Goal: Information Seeking & Learning: Check status

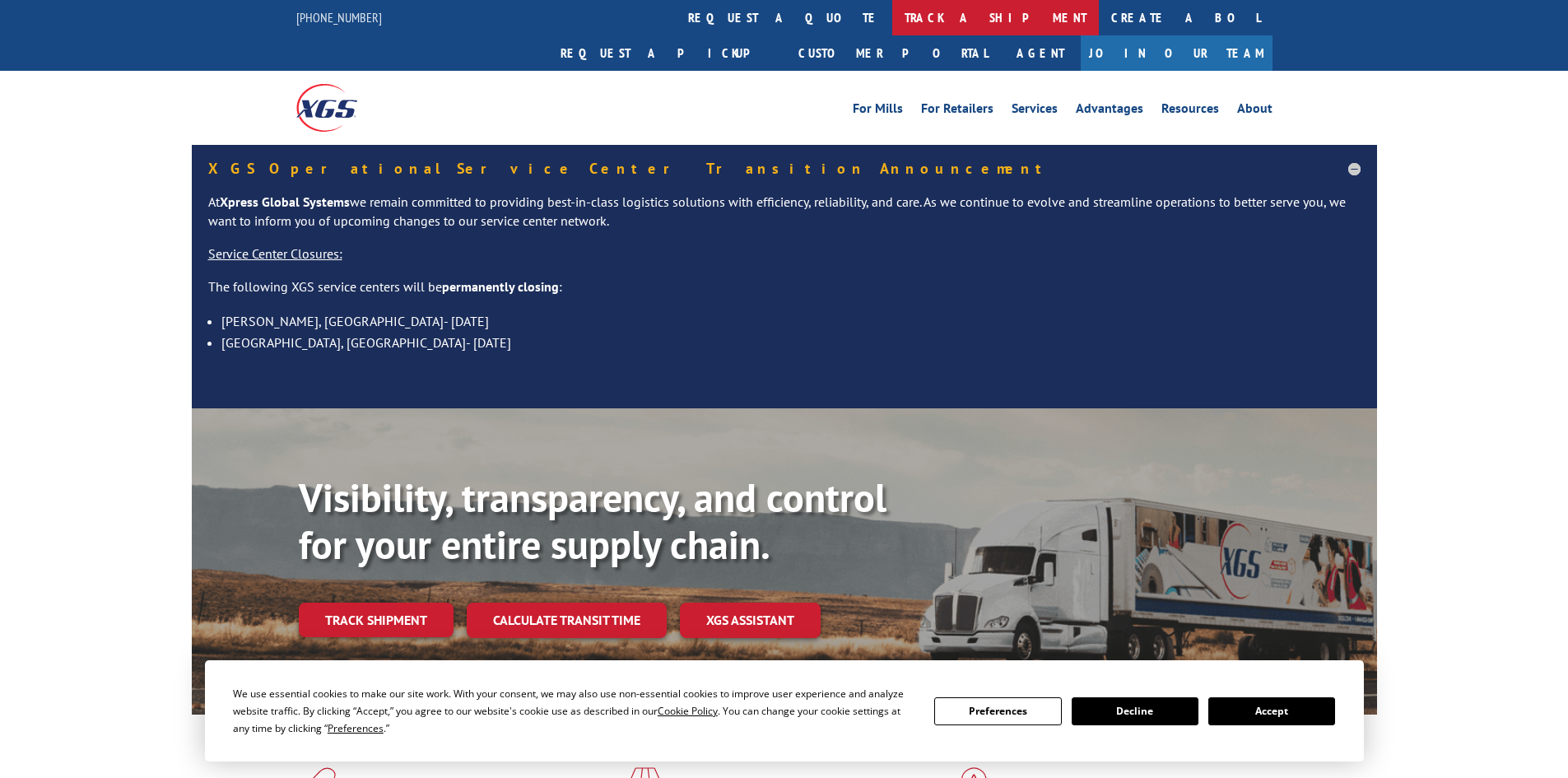
click at [892, 19] on link "track a shipment" at bounding box center [995, 18] width 206 height 35
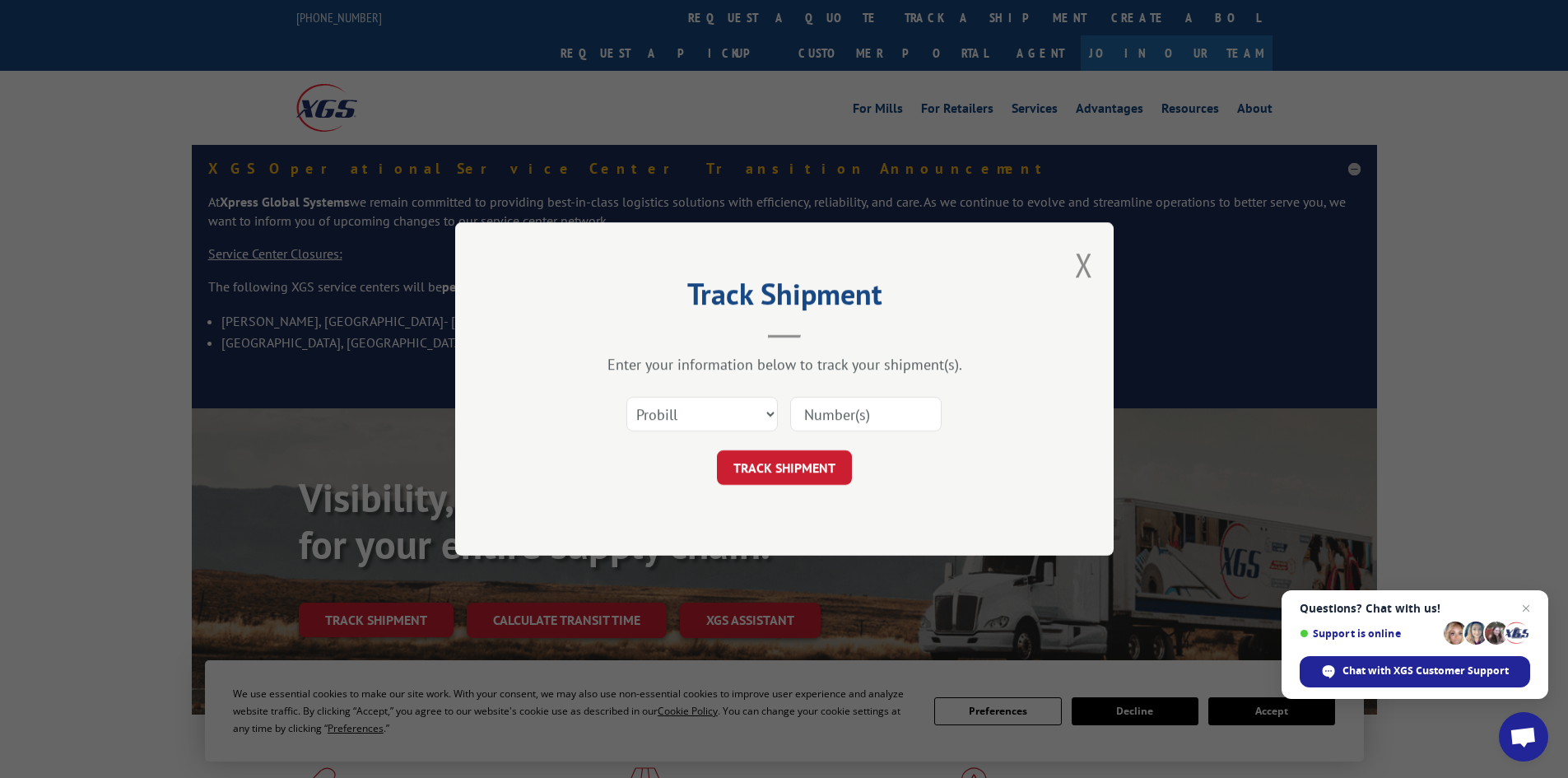
click at [821, 416] on input at bounding box center [866, 413] width 151 height 35
paste input "17516050"
type input "17516050"
click at [778, 463] on button "TRACK SHIPMENT" at bounding box center [784, 467] width 135 height 35
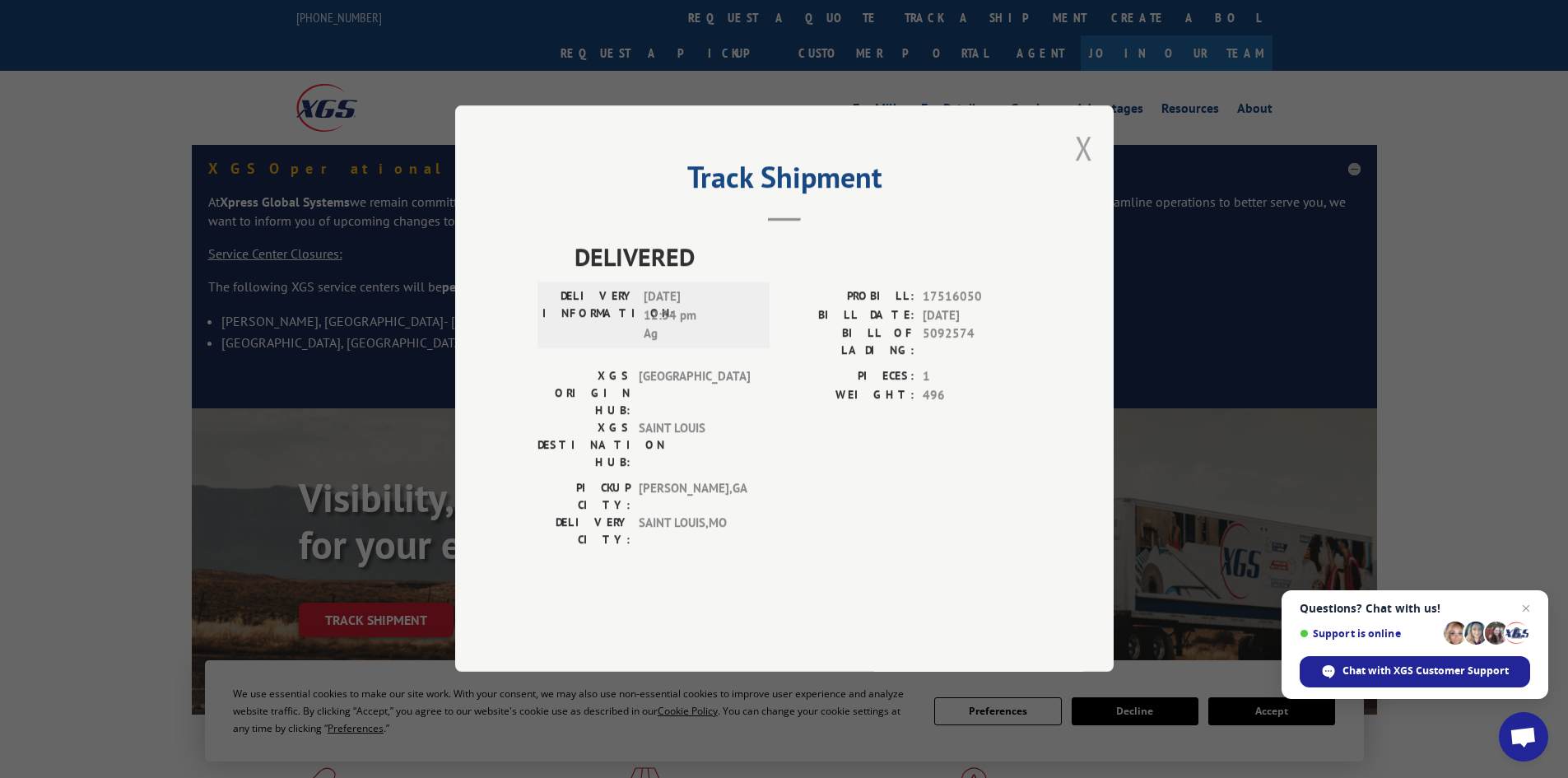
click at [1085, 169] on button "Close modal" at bounding box center [1084, 148] width 19 height 44
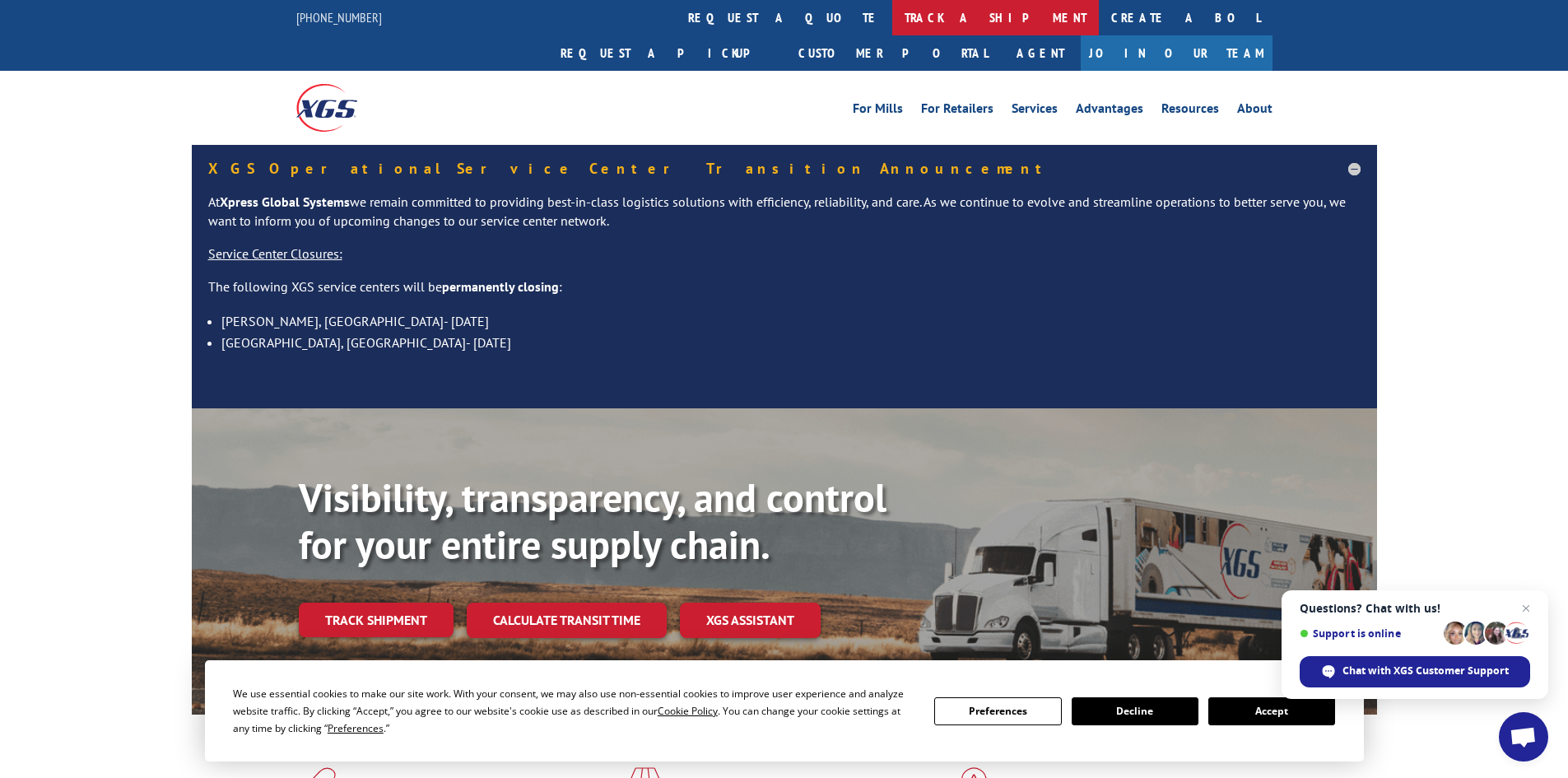
click at [892, 13] on link "track a shipment" at bounding box center [995, 18] width 206 height 35
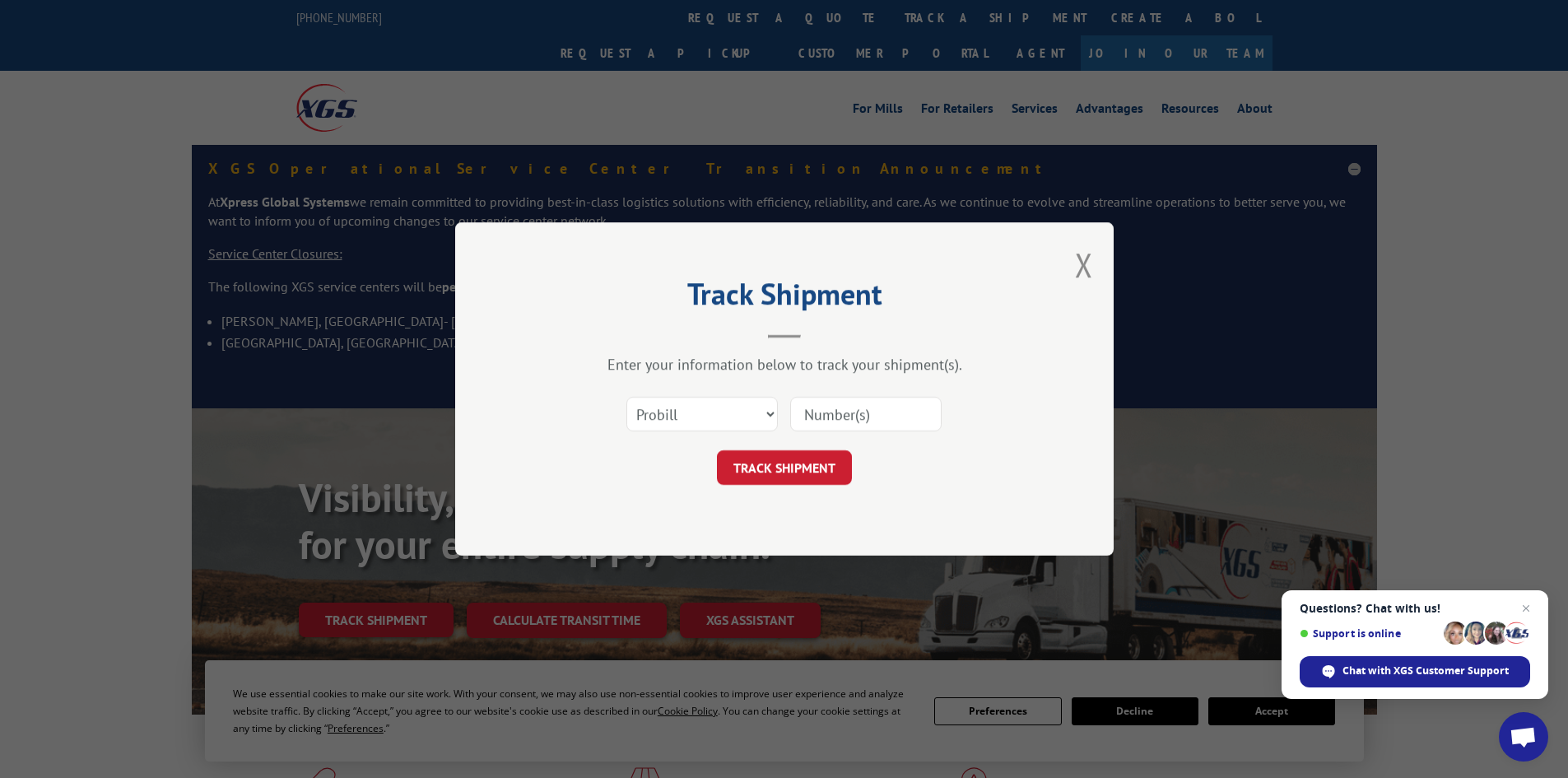
click at [824, 418] on input at bounding box center [866, 413] width 151 height 35
paste input "17515994"
type input "17515994"
click at [802, 460] on button "TRACK SHIPMENT" at bounding box center [784, 467] width 135 height 35
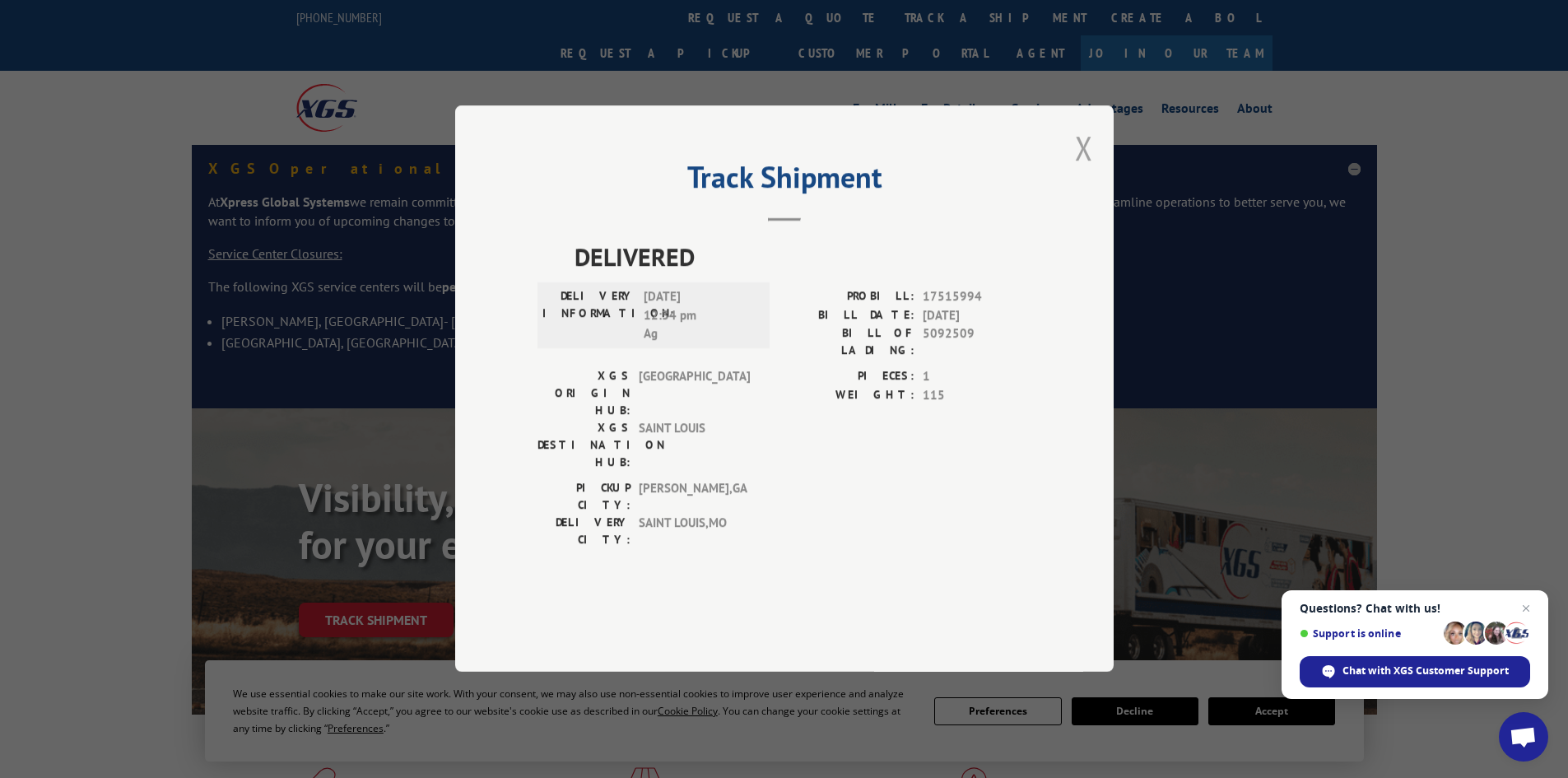
click at [1085, 169] on button "Close modal" at bounding box center [1084, 148] width 19 height 44
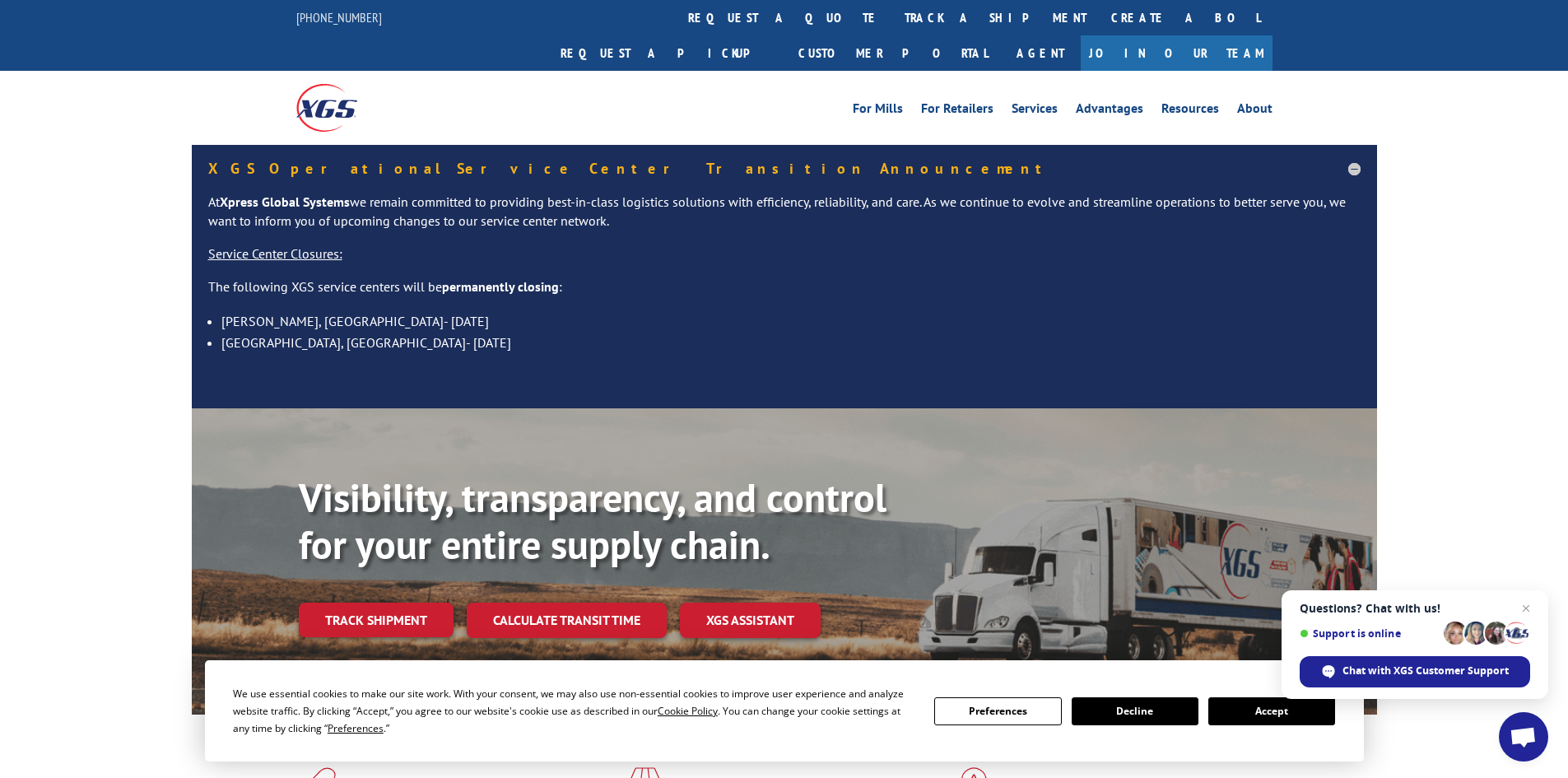
click at [892, 18] on link "track a shipment" at bounding box center [995, 18] width 206 height 35
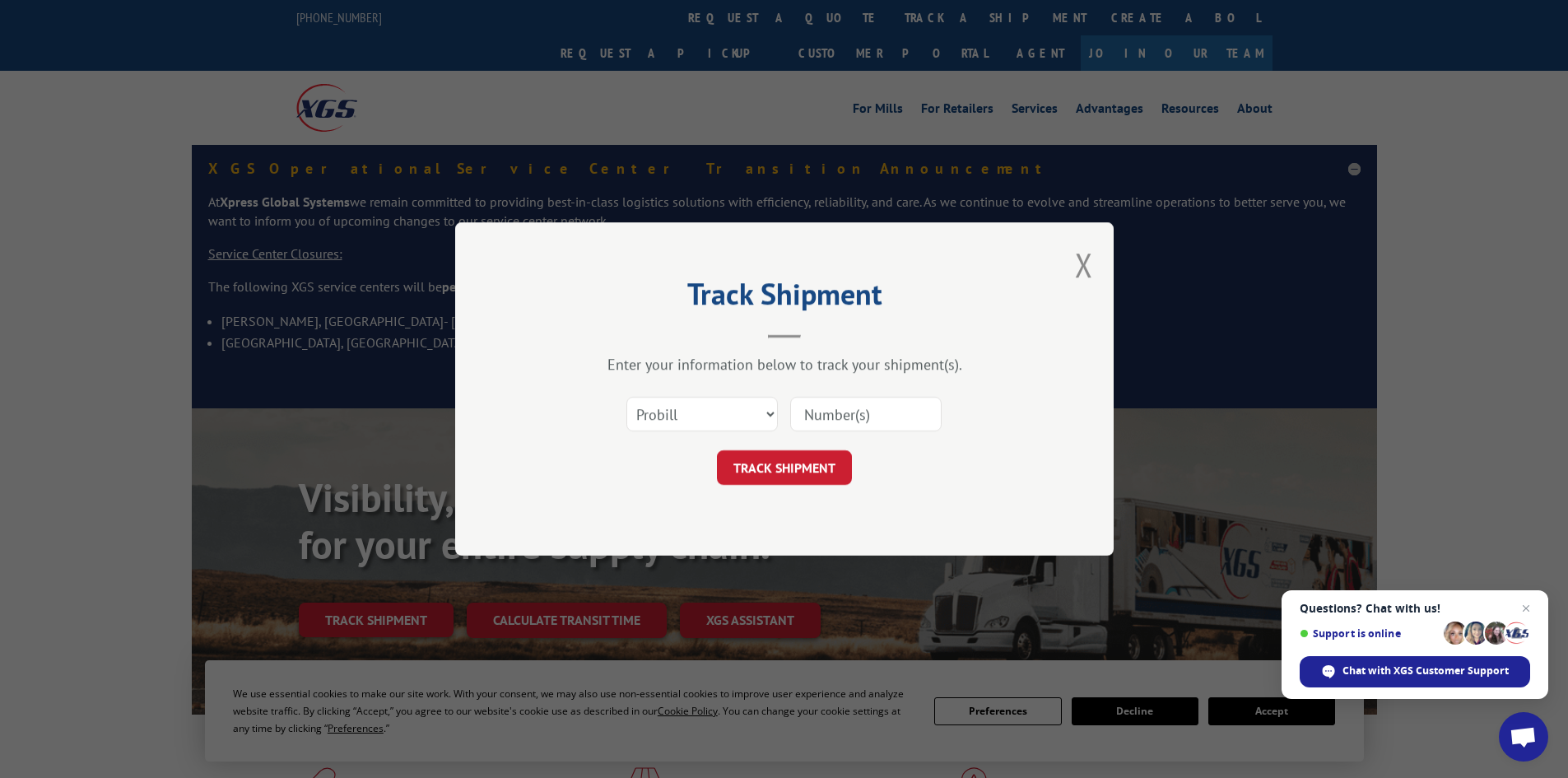
click at [823, 413] on input at bounding box center [866, 413] width 151 height 35
paste input "17468070"
type input "17468070"
click at [785, 471] on button "TRACK SHIPMENT" at bounding box center [784, 467] width 135 height 35
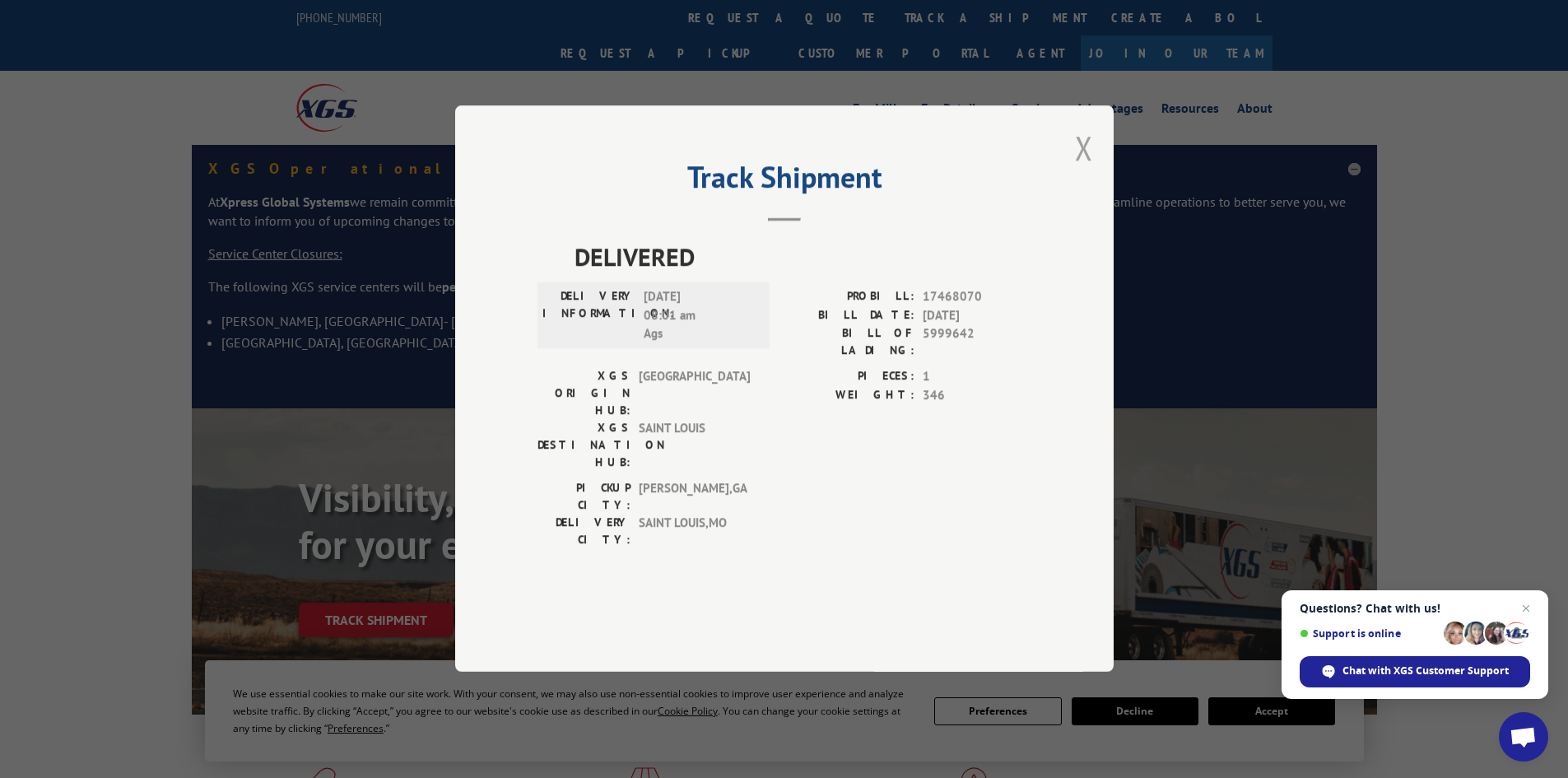
click at [1080, 169] on button "Close modal" at bounding box center [1084, 148] width 19 height 44
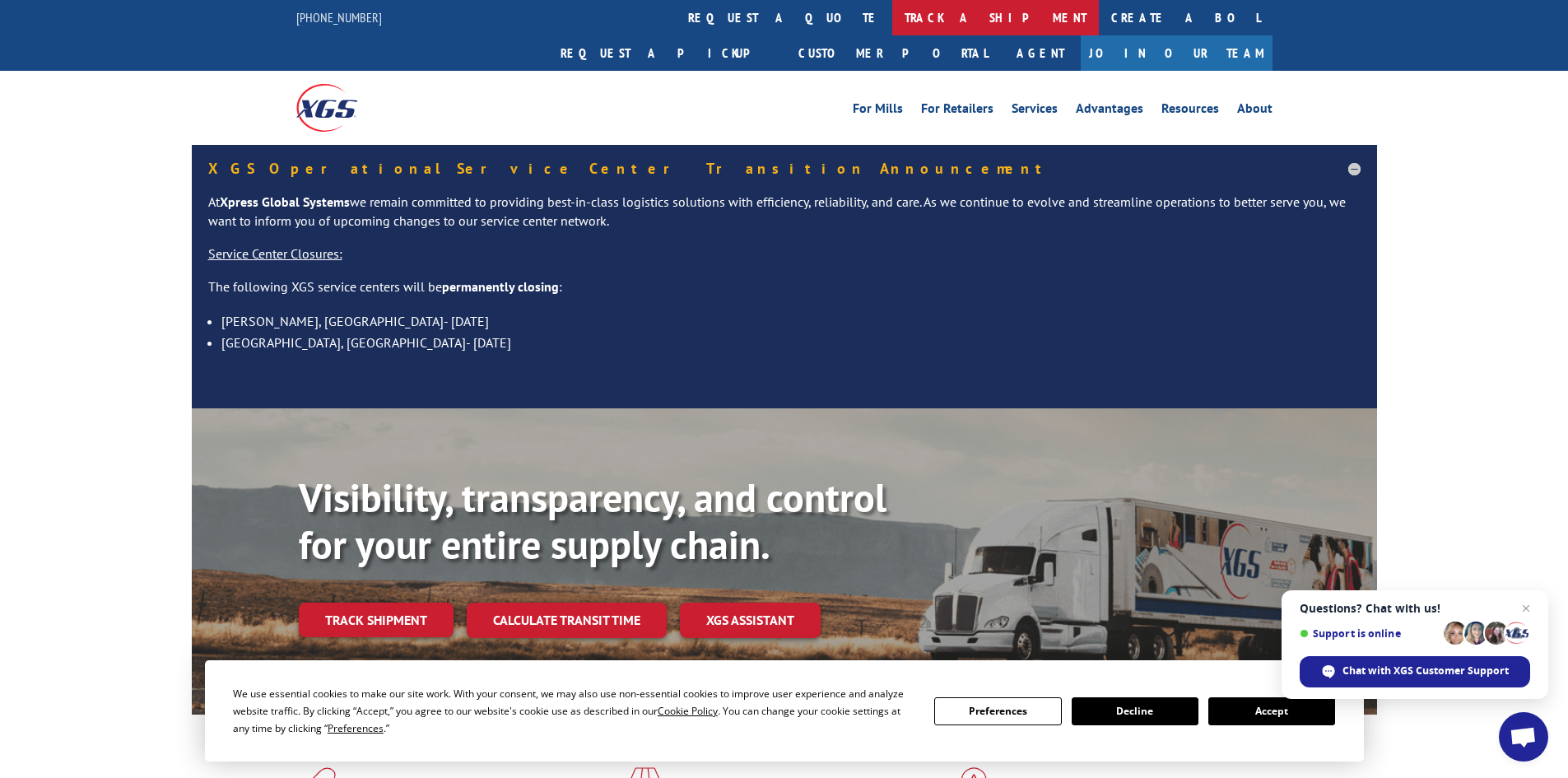
click at [892, 19] on link "track a shipment" at bounding box center [995, 18] width 206 height 35
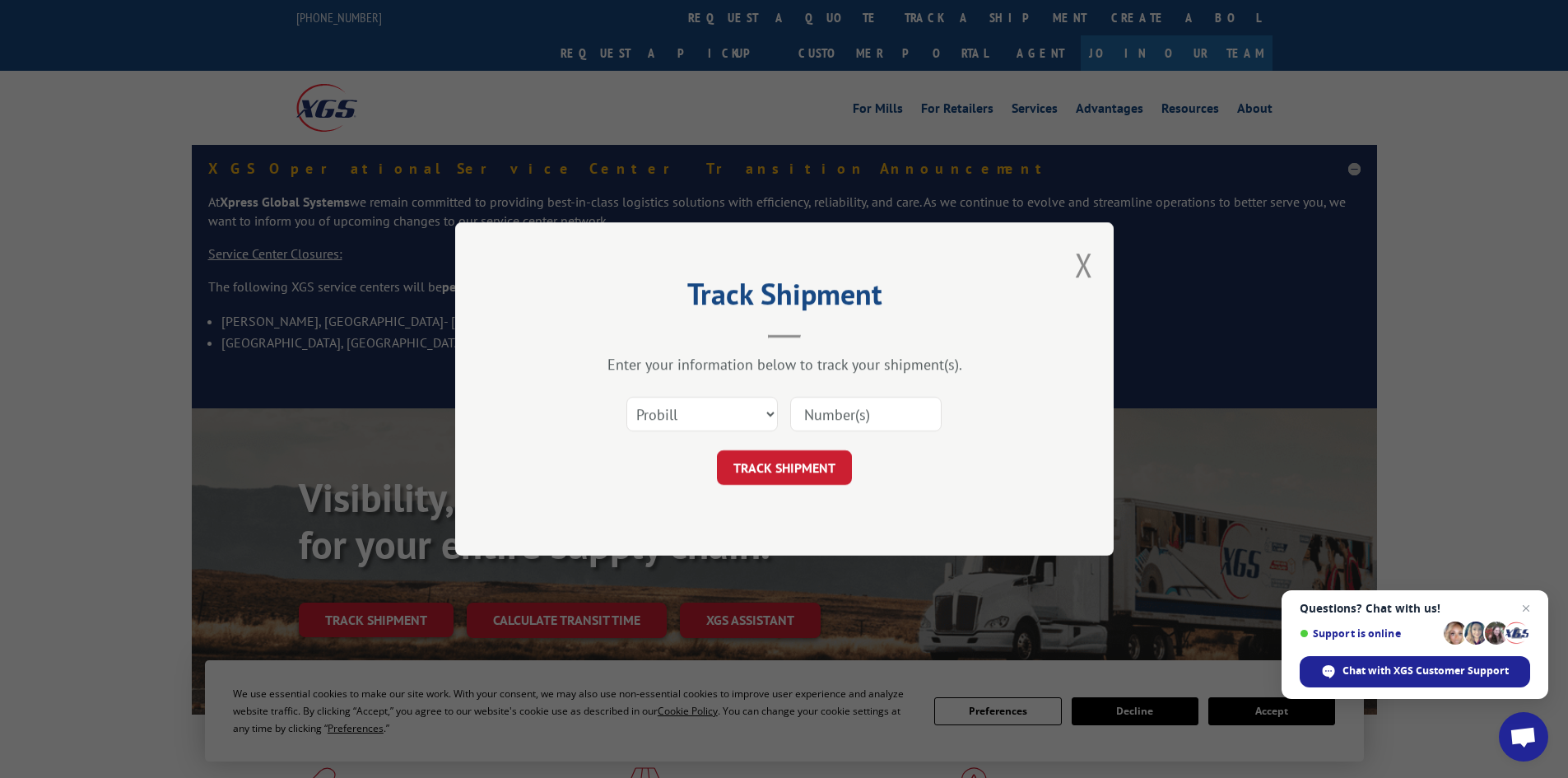
click at [827, 409] on input at bounding box center [866, 413] width 151 height 35
paste input "16330991"
type input "16330991"
click at [783, 468] on button "TRACK SHIPMENT" at bounding box center [784, 467] width 135 height 35
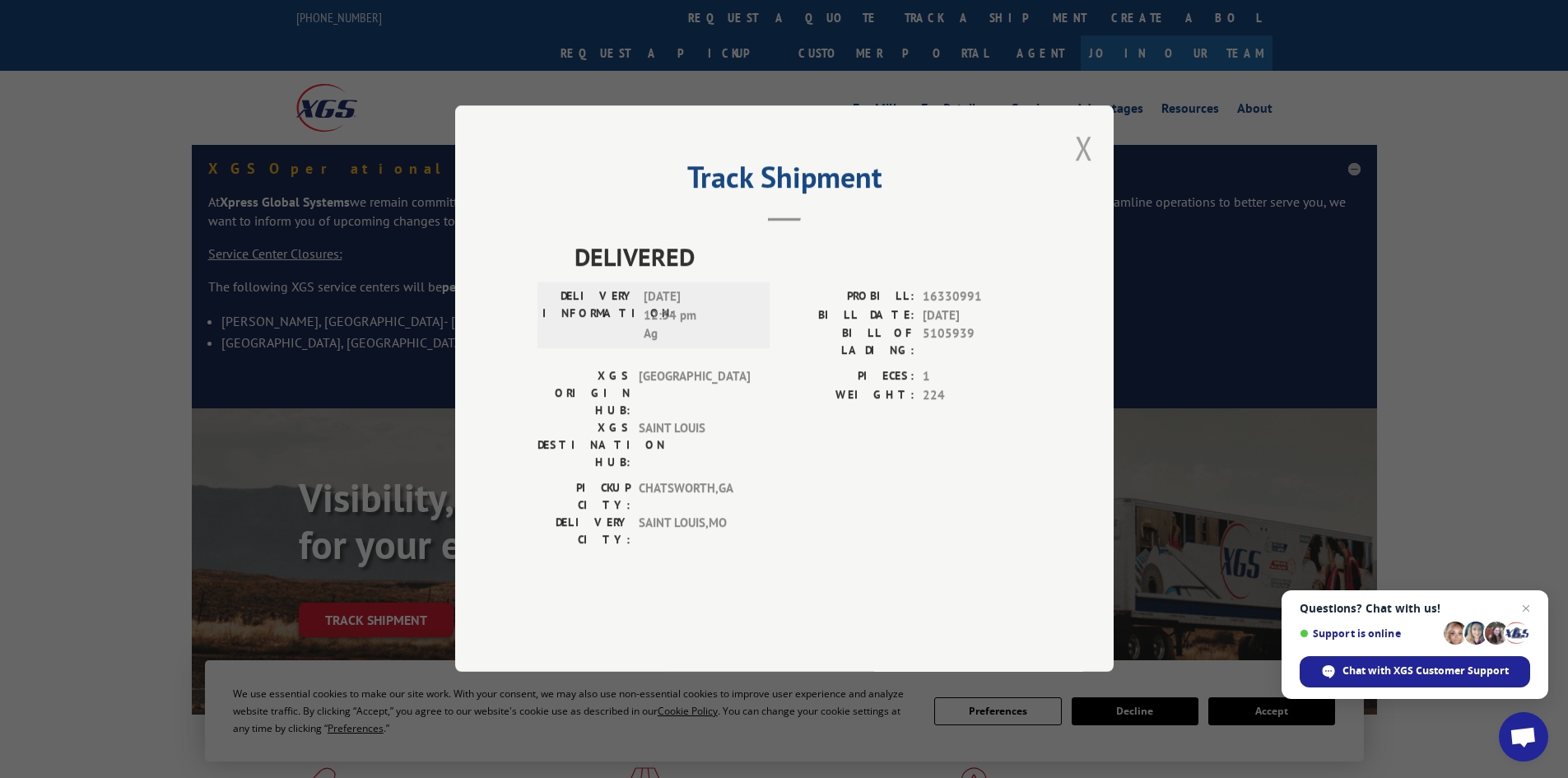
click at [1085, 169] on button "Close modal" at bounding box center [1084, 148] width 19 height 44
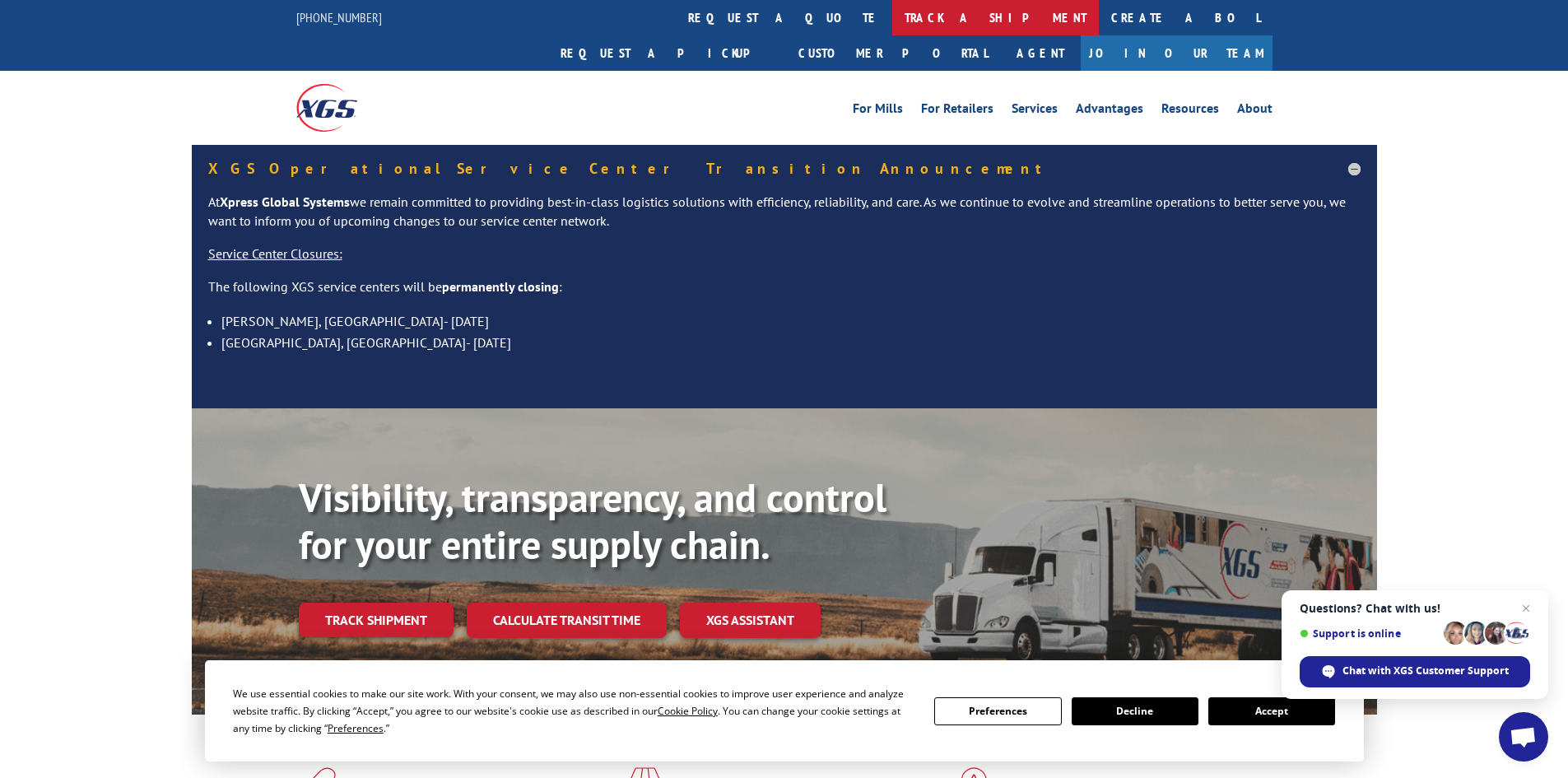
click at [892, 22] on link "track a shipment" at bounding box center [995, 18] width 206 height 35
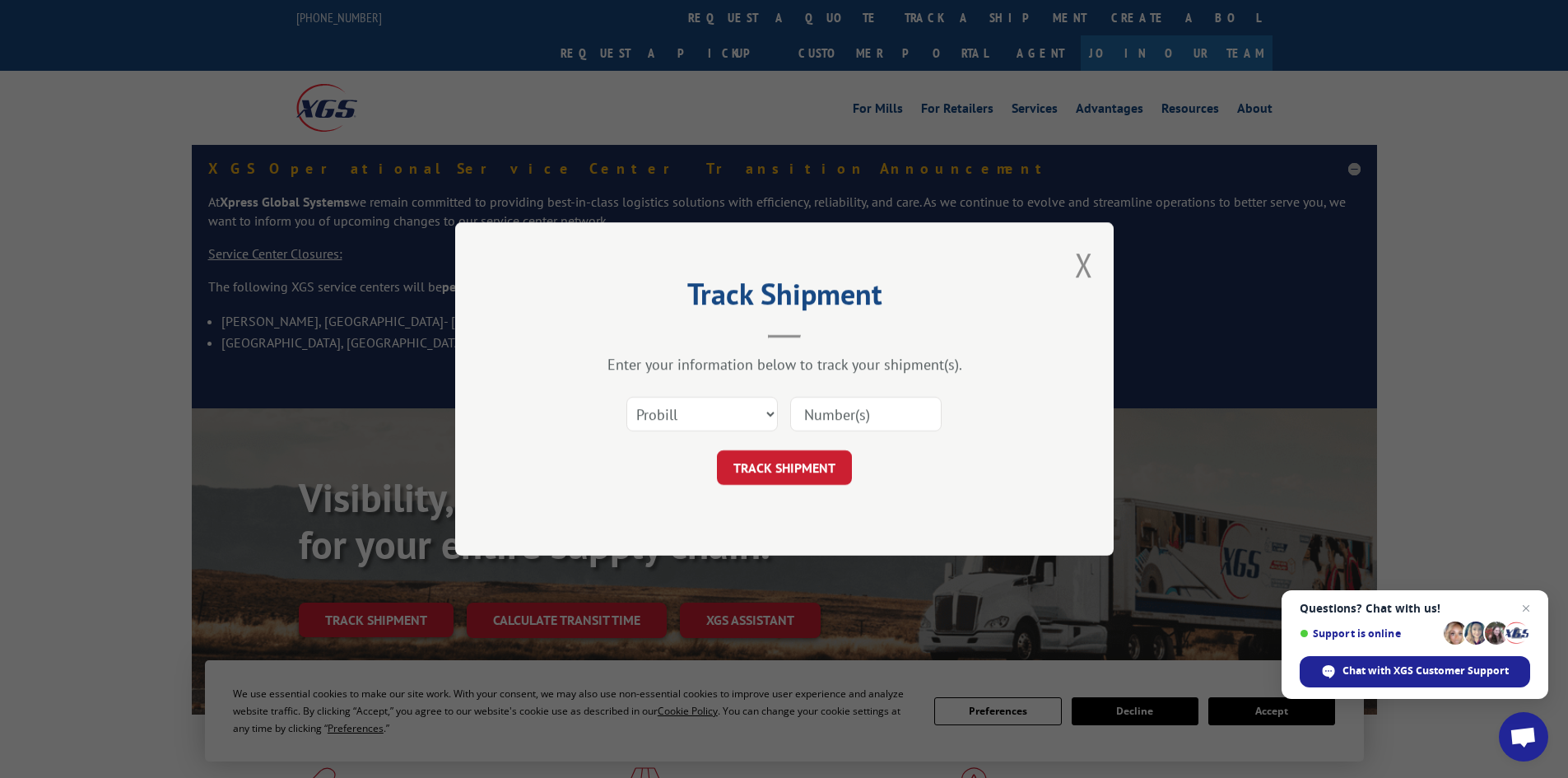
click at [823, 408] on input at bounding box center [866, 413] width 151 height 35
paste input "17467928"
type input "17467928"
click at [789, 459] on button "TRACK SHIPMENT" at bounding box center [784, 467] width 135 height 35
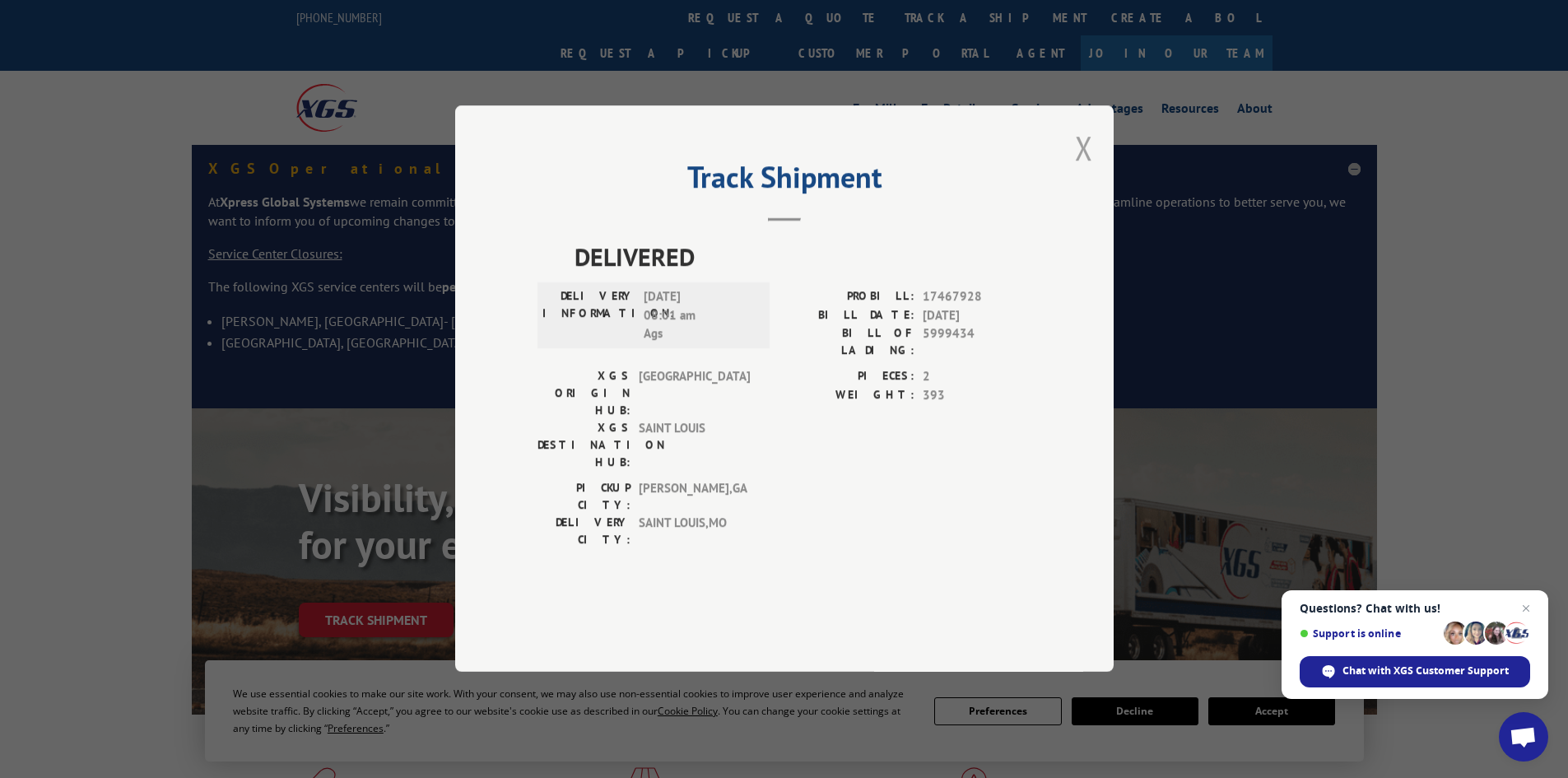
click at [1088, 169] on button "Close modal" at bounding box center [1084, 148] width 19 height 44
